Goal: Task Accomplishment & Management: Use online tool/utility

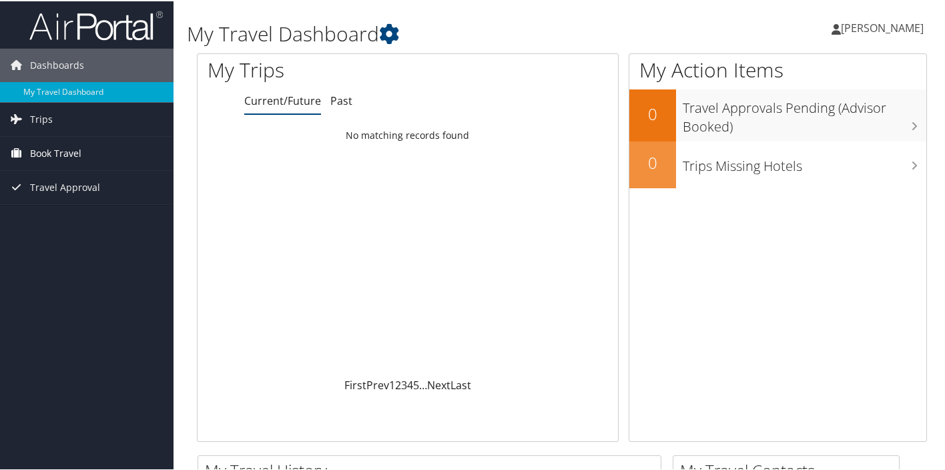
click at [79, 153] on span "Book Travel" at bounding box center [55, 151] width 51 height 33
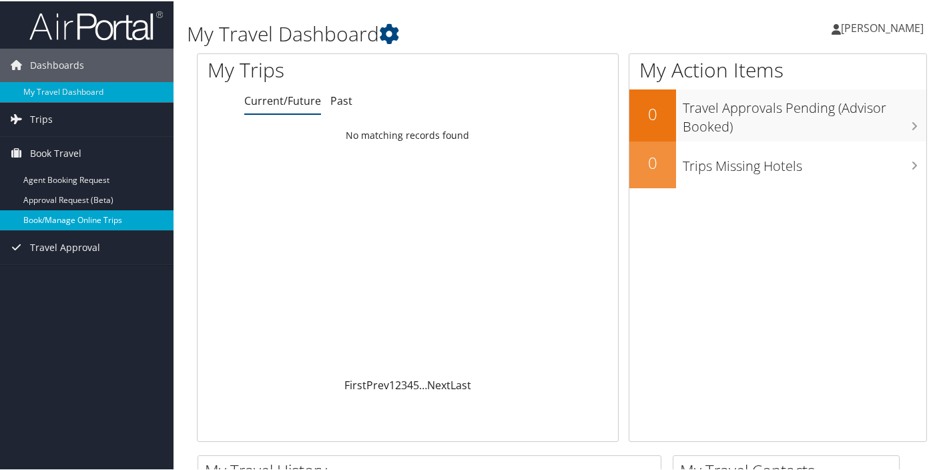
click at [83, 226] on link "Book/Manage Online Trips" at bounding box center [86, 219] width 173 height 20
